Goal: Task Accomplishment & Management: Manage account settings

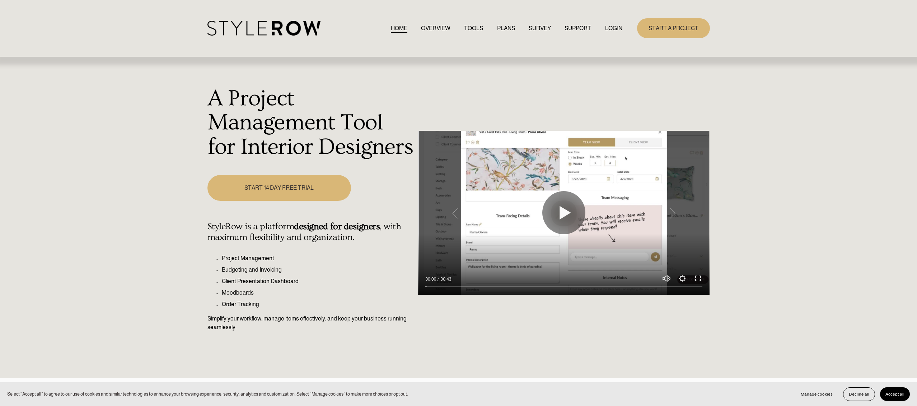
click at [619, 24] on link "LOGIN" at bounding box center [613, 28] width 17 height 10
click at [615, 27] on link "LOGIN" at bounding box center [613, 28] width 17 height 10
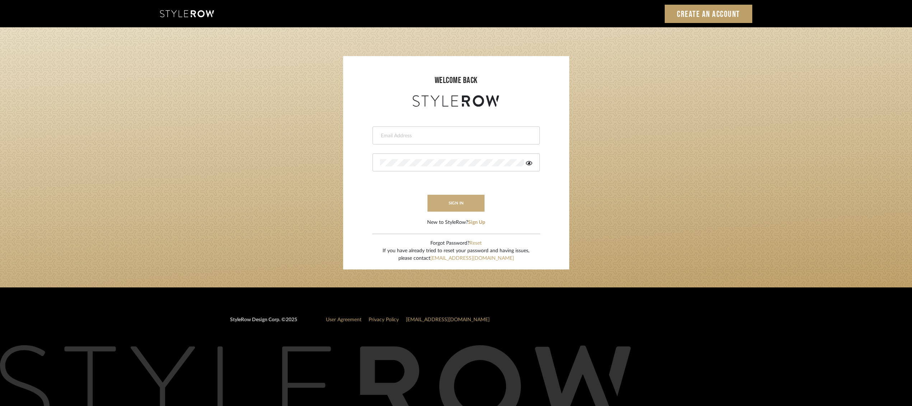
type input "[EMAIL_ADDRESS][DOMAIN_NAME]"
click at [459, 202] on button "sign in" at bounding box center [455, 203] width 57 height 17
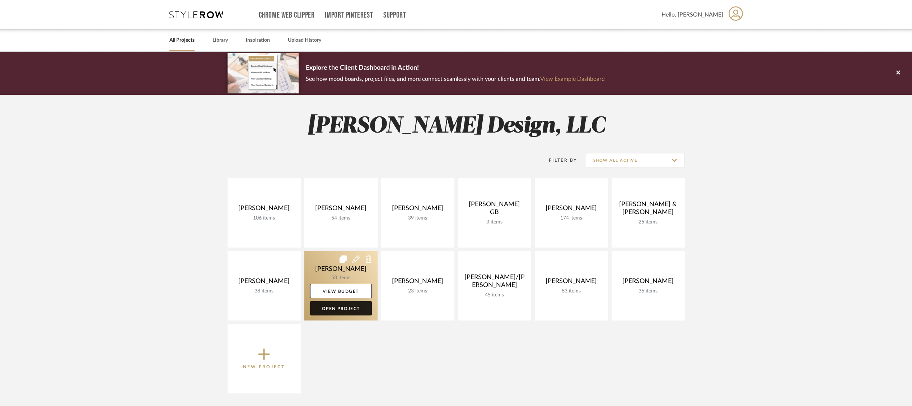
click at [356, 311] on link "Open Project" at bounding box center [341, 308] width 62 height 14
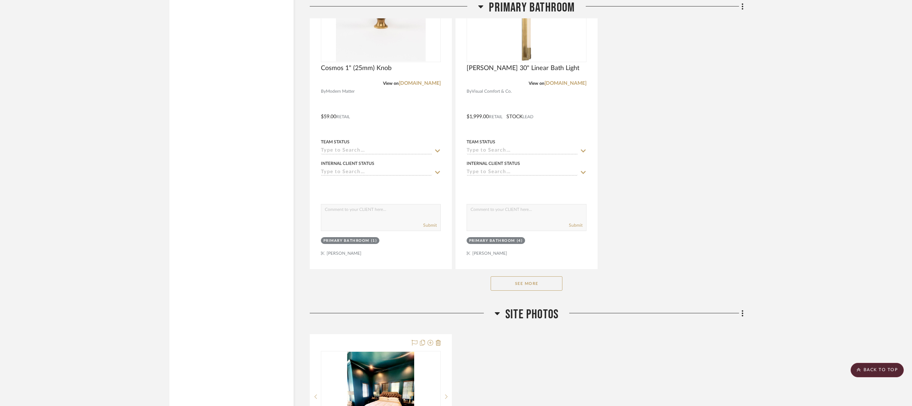
scroll to position [2555, 0]
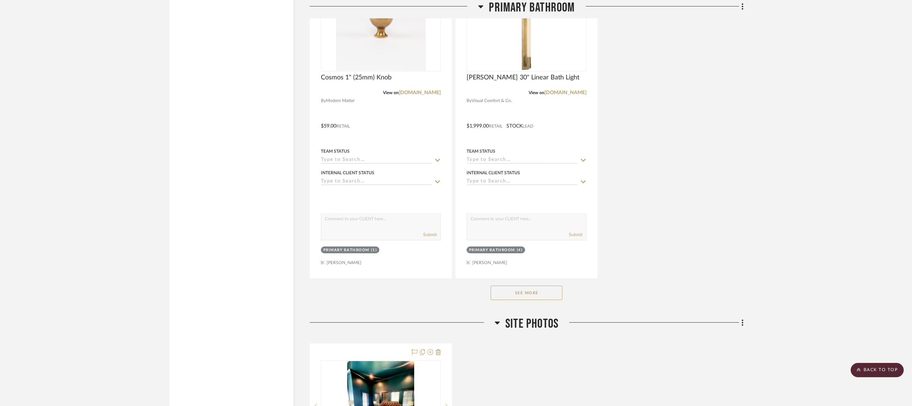
click at [541, 289] on button "See More" at bounding box center [527, 292] width 72 height 14
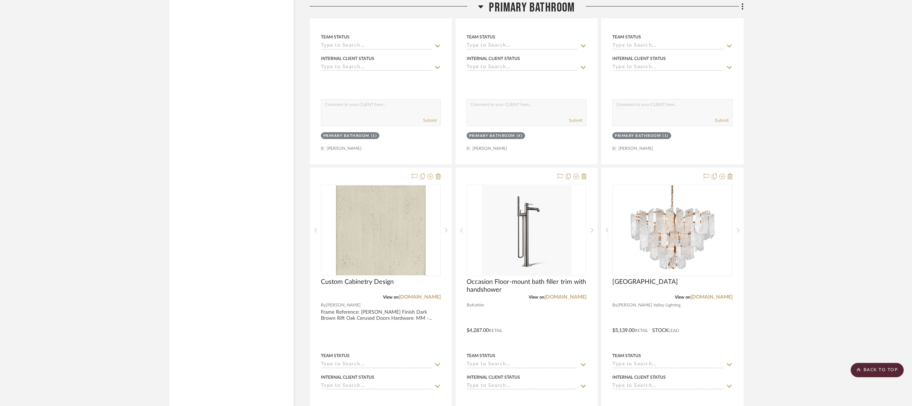
scroll to position [2761, 0]
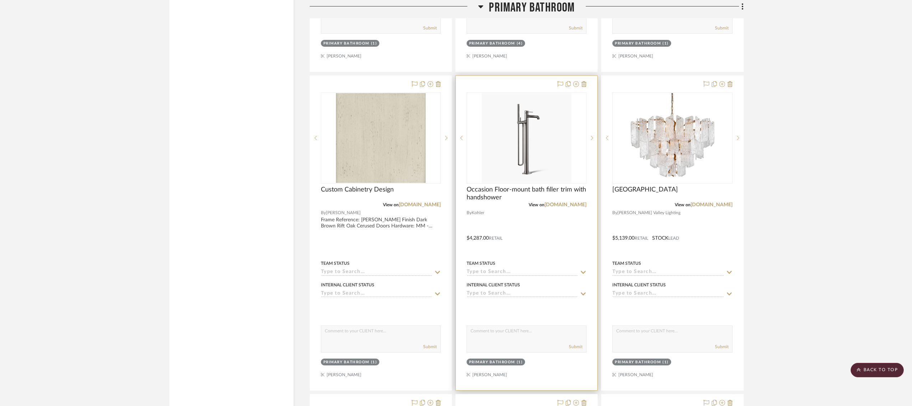
click at [519, 219] on div at bounding box center [526, 233] width 141 height 314
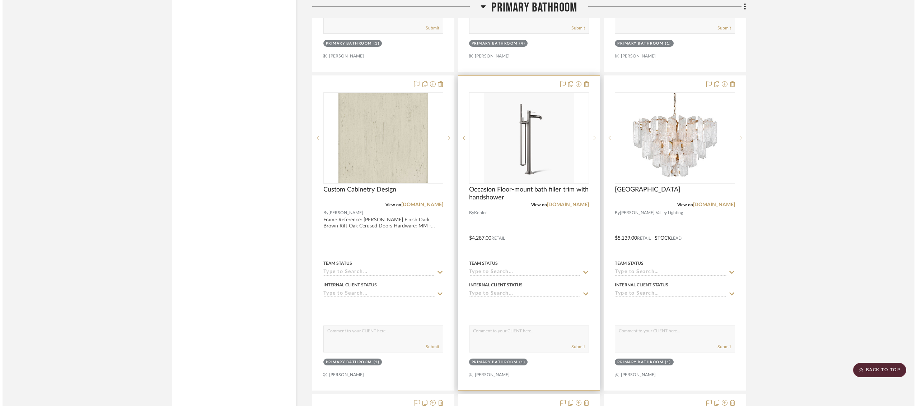
scroll to position [0, 0]
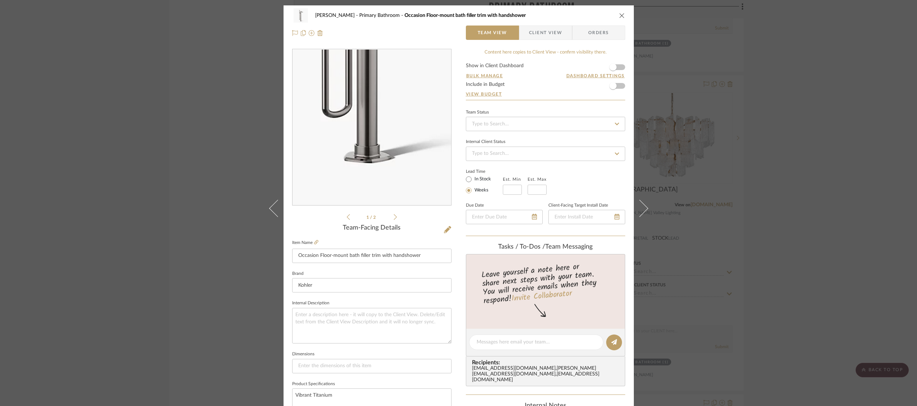
click at [371, 179] on img "0" at bounding box center [372, 128] width 156 height 156
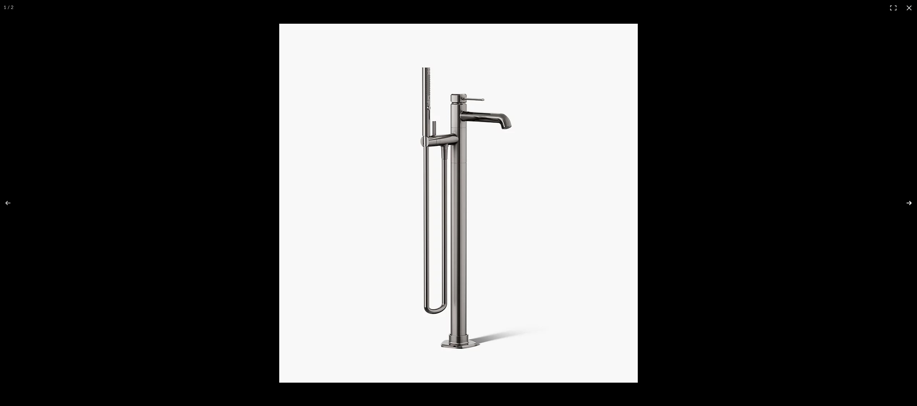
click at [909, 201] on button at bounding box center [904, 203] width 25 height 36
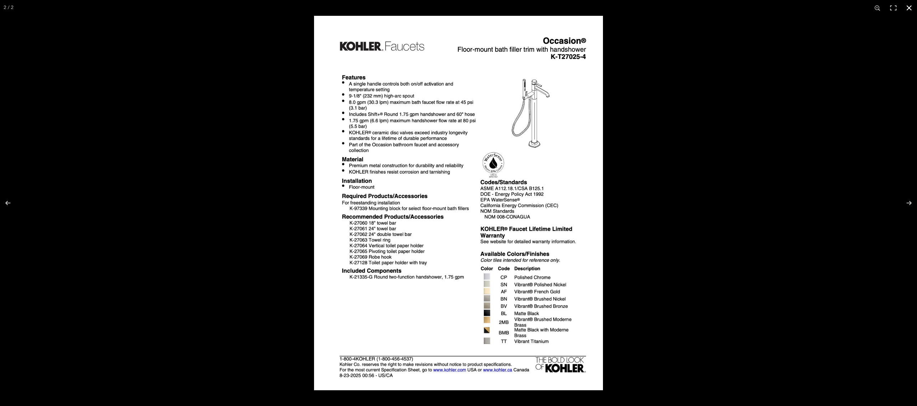
click at [800, 189] on div at bounding box center [772, 219] width 917 height 406
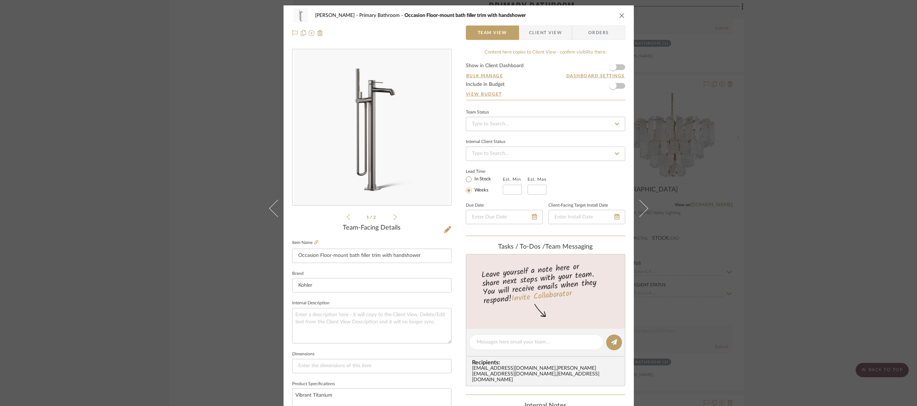
click at [763, 182] on div "Ostrom, Jim Primary Bathroom Occasion Floor-mount bath filler trim with handsho…" at bounding box center [458, 203] width 917 height 406
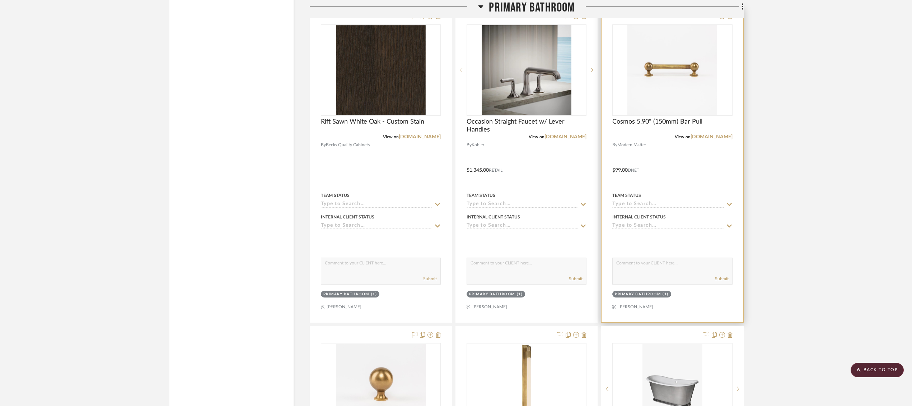
scroll to position [2196, 0]
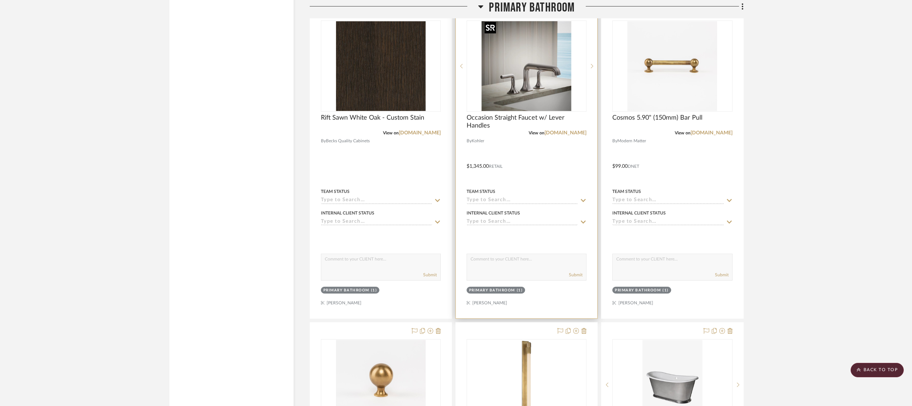
click at [535, 95] on img "0" at bounding box center [527, 66] width 90 height 90
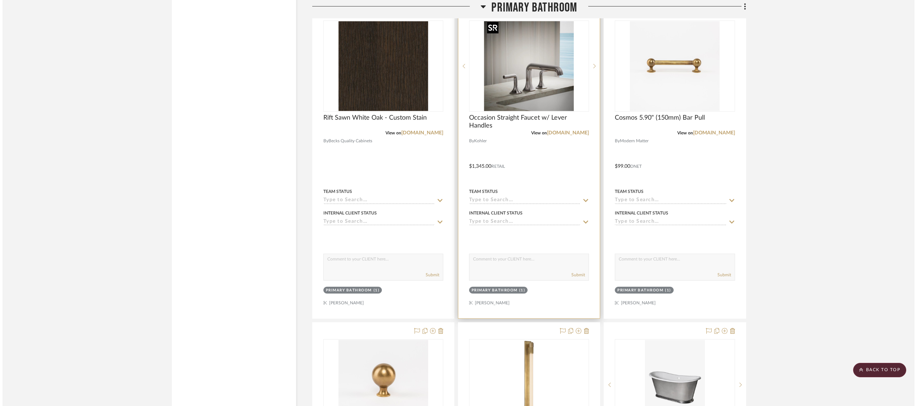
scroll to position [0, 0]
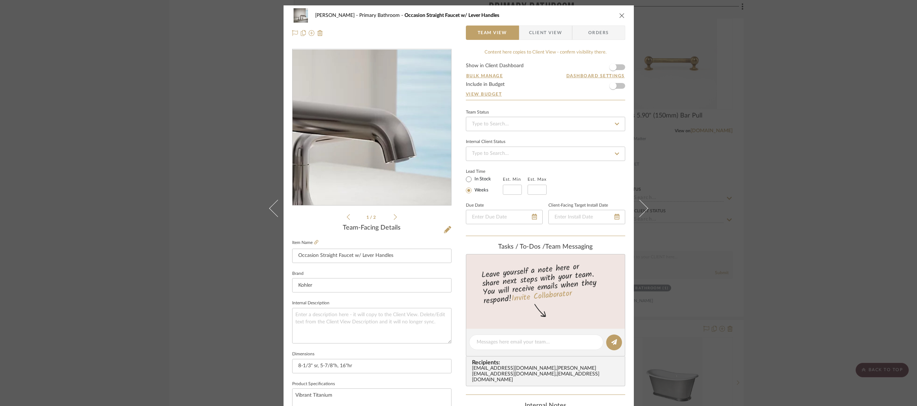
click at [414, 132] on img "0" at bounding box center [372, 128] width 156 height 156
